Goal: Task Accomplishment & Management: Use online tool/utility

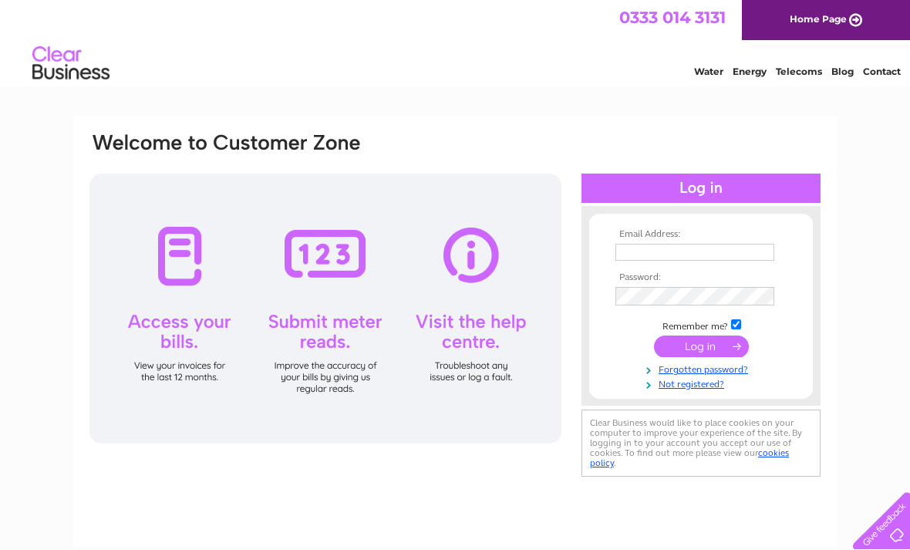
click at [669, 246] on input "text" at bounding box center [694, 252] width 159 height 17
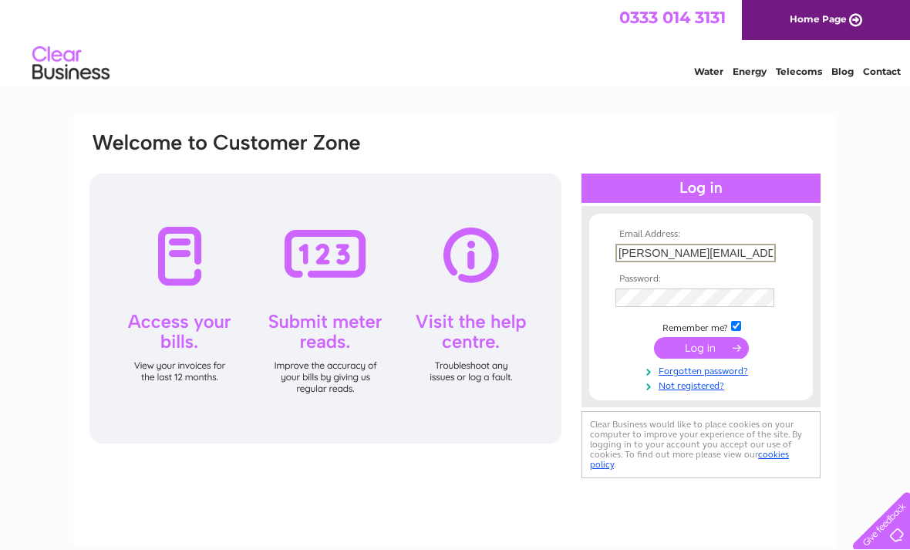
type input "Anna.hocknell@btinternet.com"
click at [691, 353] on input "submit" at bounding box center [701, 348] width 95 height 22
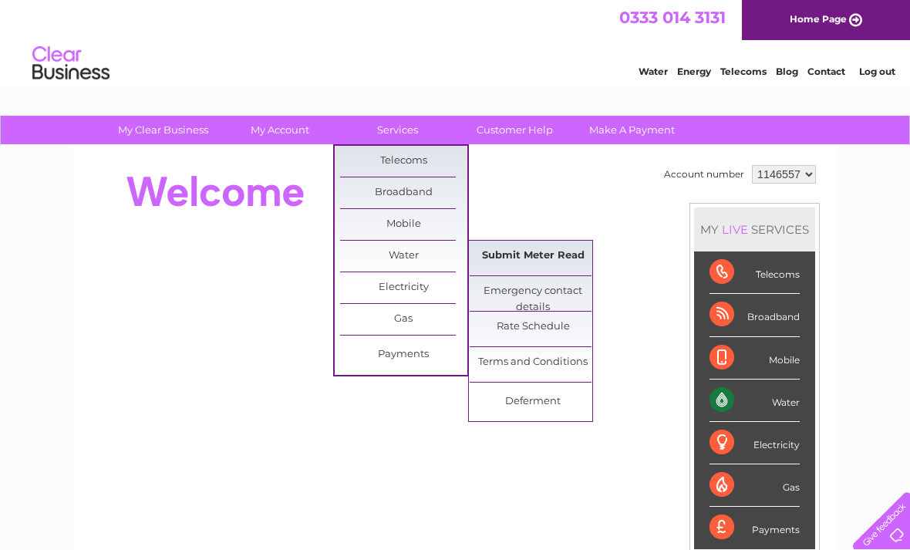
click at [526, 250] on link "Submit Meter Read" at bounding box center [532, 256] width 127 height 31
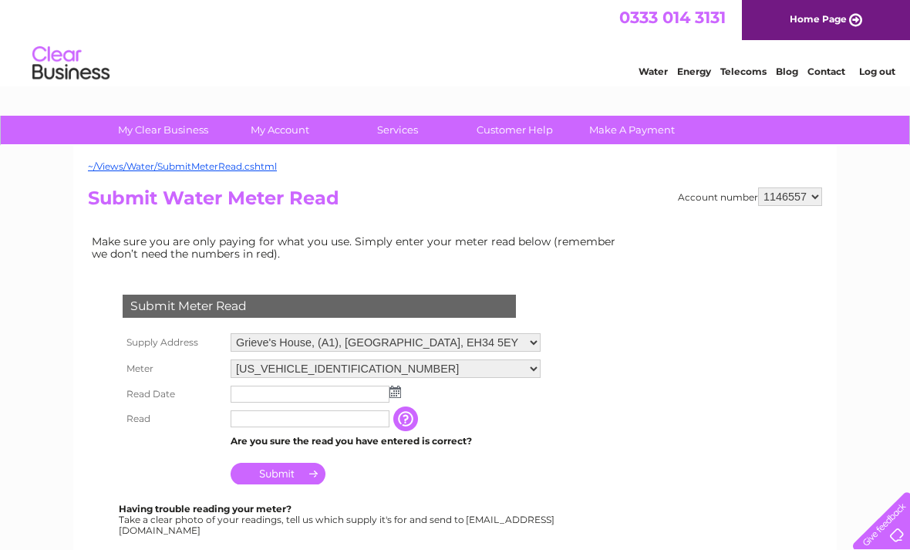
click at [396, 391] on img at bounding box center [395, 391] width 12 height 12
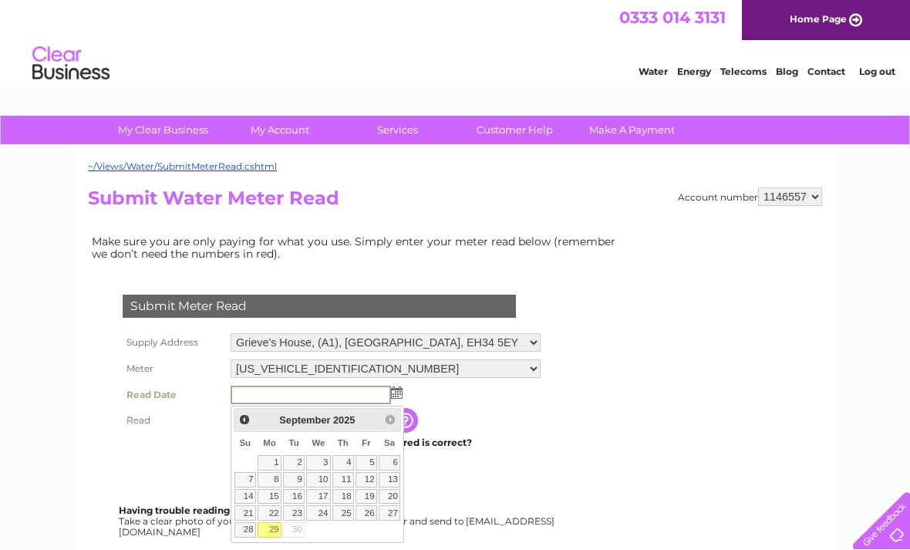
click at [273, 524] on link "29" at bounding box center [269, 529] width 24 height 15
type input "2025/09/29"
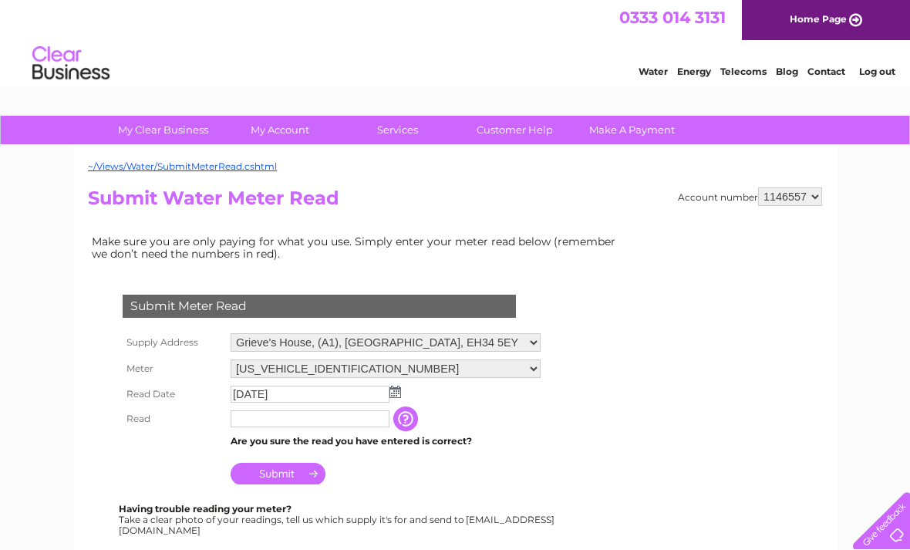
click at [261, 423] on input "text" at bounding box center [309, 418] width 159 height 17
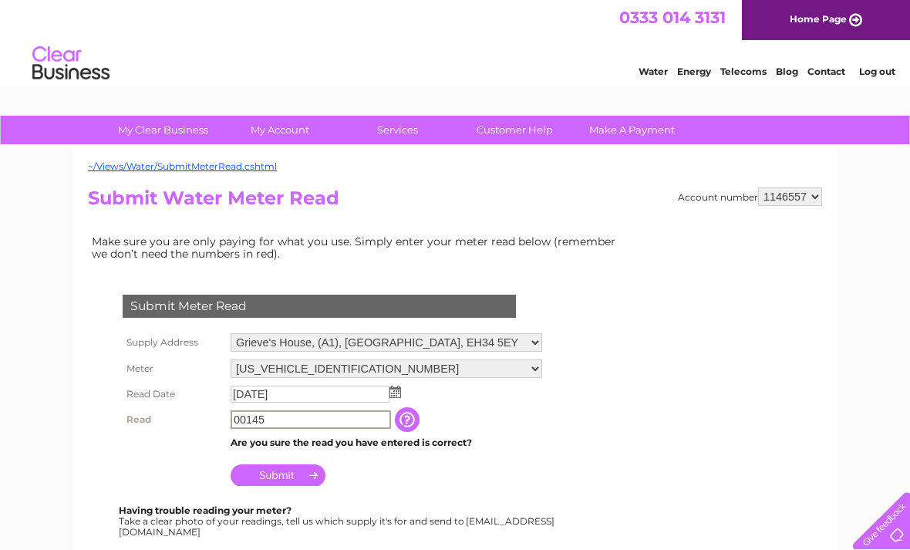
type input "00145"
click at [291, 481] on input "Submit" at bounding box center [277, 475] width 95 height 22
